Goal: Transaction & Acquisition: Download file/media

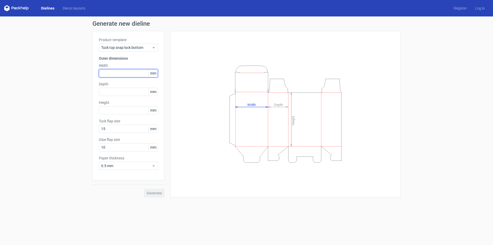
click at [129, 75] on input "text" at bounding box center [128, 73] width 59 height 8
type input "155"
type input "60"
type input "120"
click at [144, 189] on button "Generate" at bounding box center [154, 193] width 20 height 8
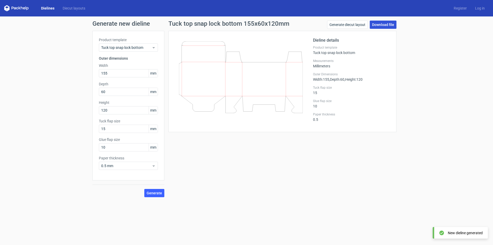
click at [381, 27] on link "Download file" at bounding box center [382, 25] width 27 height 8
drag, startPoint x: 112, startPoint y: 92, endPoint x: 83, endPoint y: 91, distance: 29.3
click at [83, 91] on div "Generate new dieline Product template Tuck top snap lock bottom Outer dimension…" at bounding box center [246, 108] width 493 height 184
type input "120"
click at [144, 189] on button "Generate" at bounding box center [154, 193] width 20 height 8
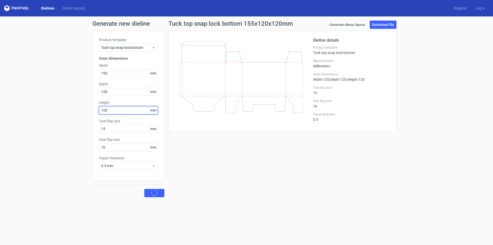
click at [112, 112] on input "120" at bounding box center [128, 110] width 59 height 8
drag, startPoint x: 112, startPoint y: 112, endPoint x: 88, endPoint y: 107, distance: 25.0
click at [88, 107] on div "Generate new dieline Product template Tuck top snap lock bottom Outer dimension…" at bounding box center [246, 108] width 493 height 184
type input "60"
click at [144, 189] on button "Generate" at bounding box center [154, 193] width 20 height 8
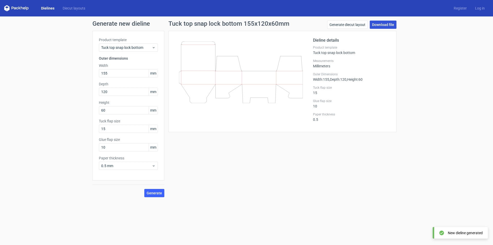
click at [381, 24] on link "Download file" at bounding box center [382, 25] width 27 height 8
